Goal: Task Accomplishment & Management: Manage account settings

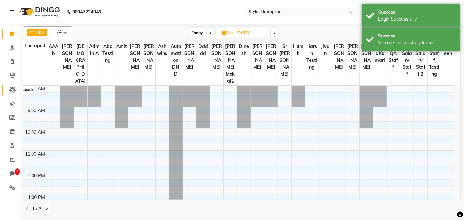
click at [8, 93] on span at bounding box center [12, 90] width 11 height 8
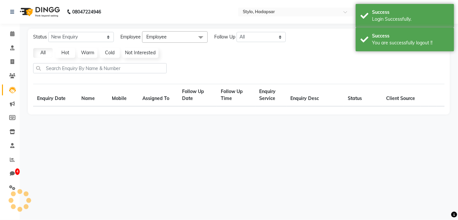
select select "10"
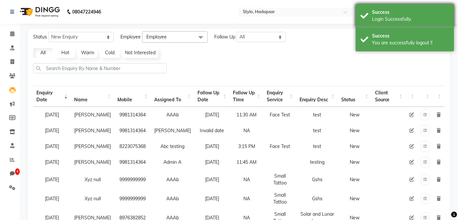
drag, startPoint x: 367, startPoint y: 49, endPoint x: 381, endPoint y: 20, distance: 31.8
click at [369, 45] on div "Success You are successfully logout !!" at bounding box center [405, 40] width 98 height 24
click at [381, 16] on div "Login Successfully." at bounding box center [410, 19] width 77 height 7
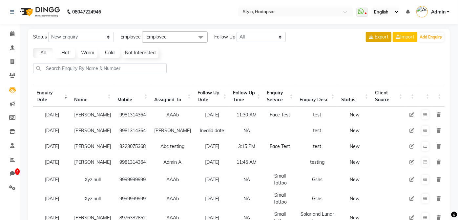
click at [375, 40] on button "Export" at bounding box center [379, 37] width 26 height 10
click at [455, 60] on main "Status New Enquiry Open Enquiry Converted Enquiry All All New Open Converted Em…" at bounding box center [239, 183] width 438 height 309
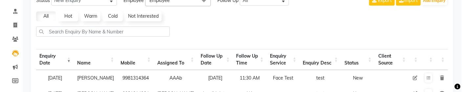
scroll to position [73, 0]
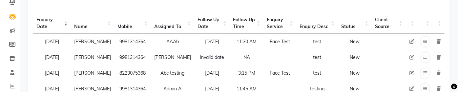
click at [438, 42] on icon at bounding box center [439, 41] width 4 height 5
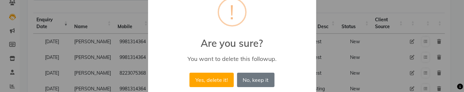
scroll to position [24, 0]
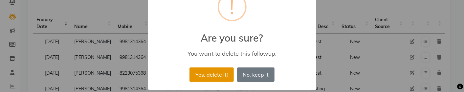
click at [207, 72] on button "Yes, delete it!" at bounding box center [211, 75] width 44 height 14
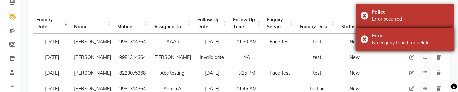
click at [378, 46] on div "No enquiry found for delete." at bounding box center [410, 42] width 77 height 7
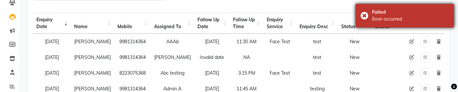
click at [363, 21] on div "Failed Error occurred" at bounding box center [405, 16] width 98 height 24
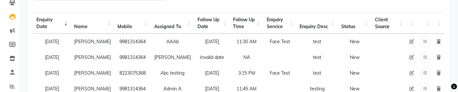
click at [439, 60] on icon at bounding box center [439, 57] width 4 height 5
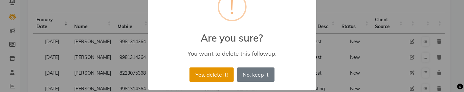
click at [202, 73] on button "Yes, delete it!" at bounding box center [211, 75] width 44 height 14
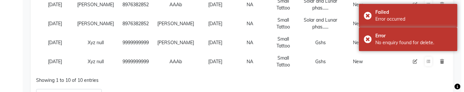
scroll to position [219, 0]
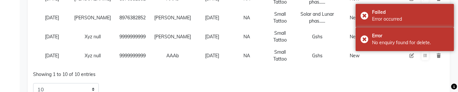
click at [437, 58] on icon at bounding box center [439, 55] width 4 height 5
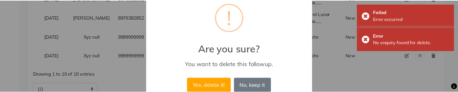
scroll to position [24, 0]
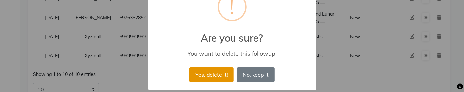
click at [198, 73] on button "Yes, delete it!" at bounding box center [211, 75] width 44 height 14
